Goal: Task Accomplishment & Management: Manage account settings

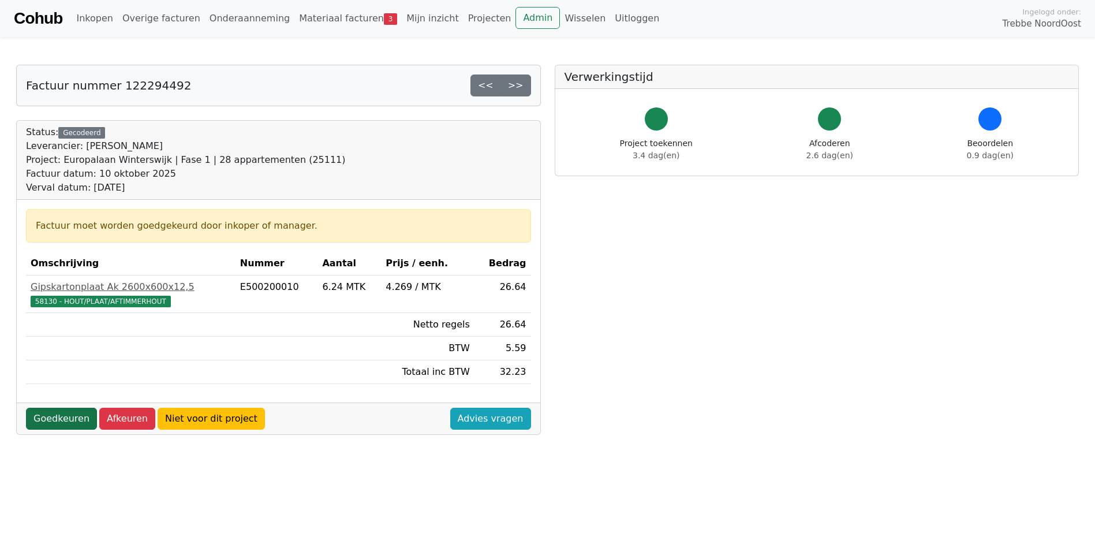
click at [67, 424] on link "Goedkeuren" at bounding box center [61, 419] width 71 height 22
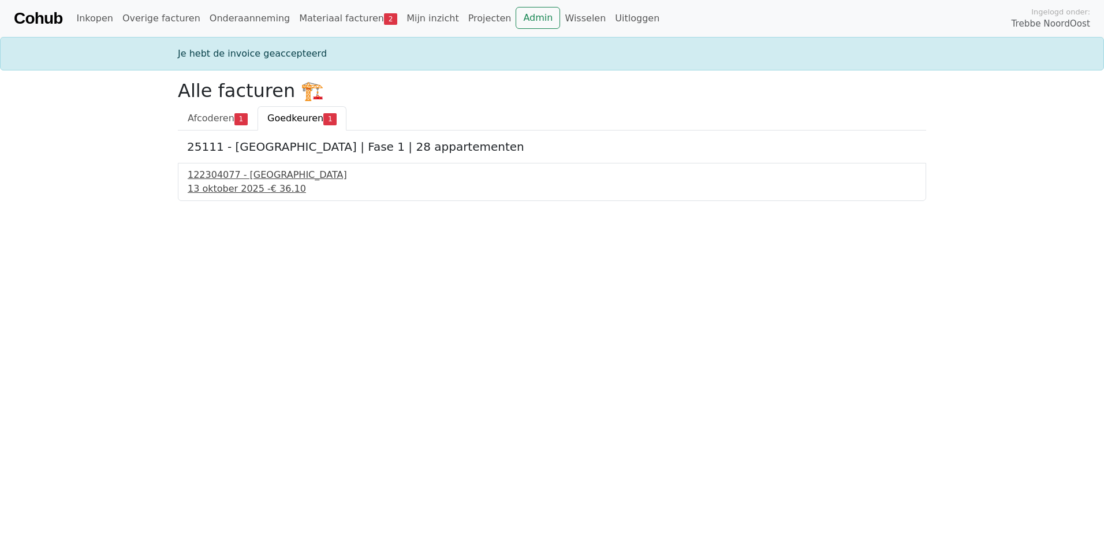
click at [252, 178] on div "122304077 - PontMeyer" at bounding box center [552, 175] width 729 height 14
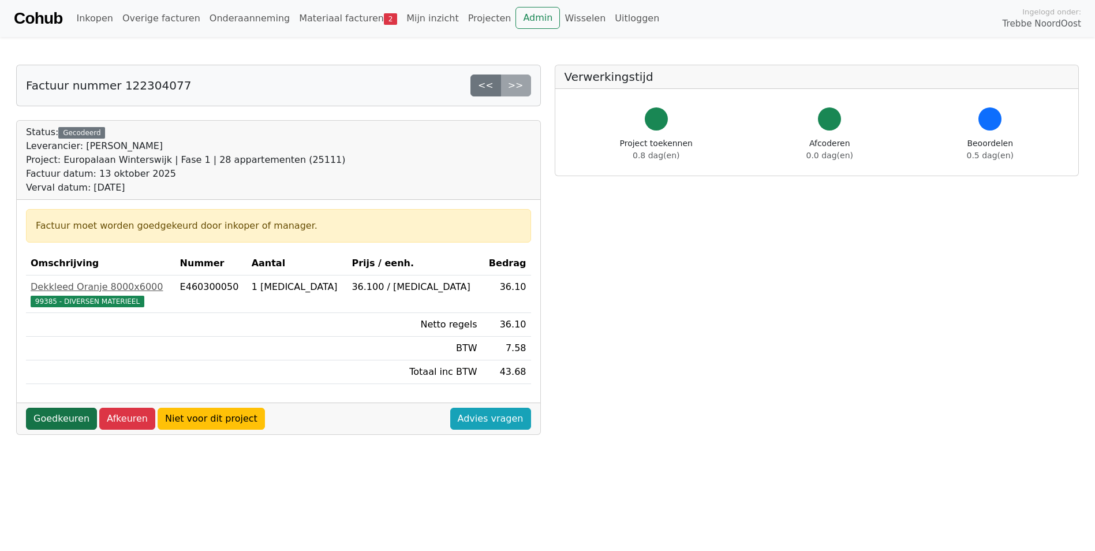
click at [53, 416] on link "Goedkeuren" at bounding box center [61, 419] width 71 height 22
